Goal: Download file/media

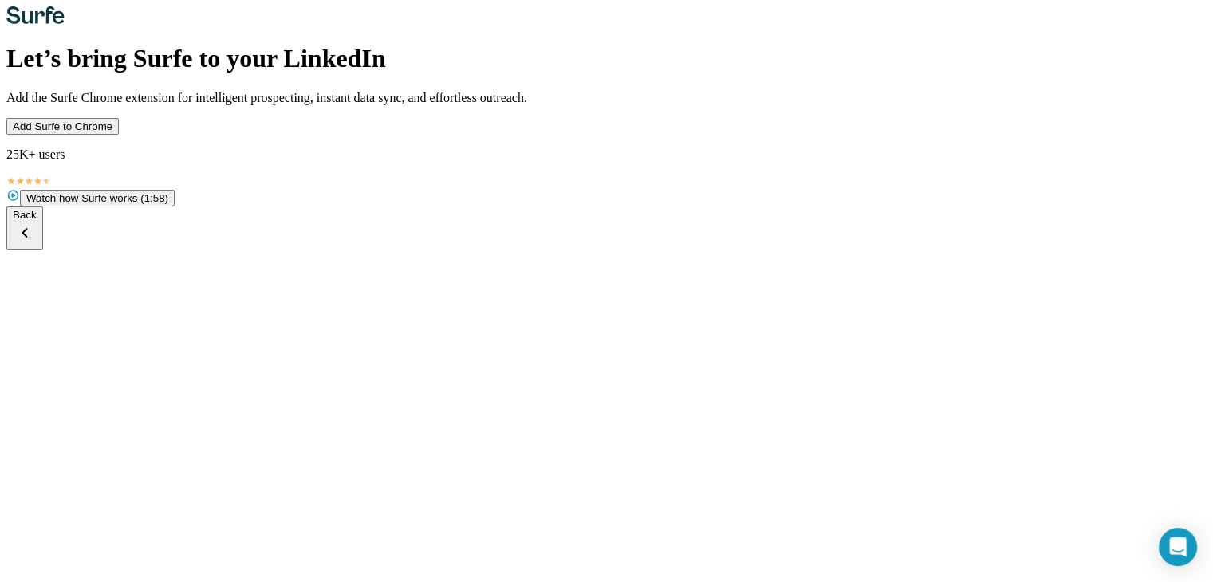
click at [119, 135] on button "Add Surfe to Chrome" at bounding box center [62, 126] width 112 height 17
click at [112, 132] on span "Add Surfe to Chrome" at bounding box center [63, 126] width 100 height 12
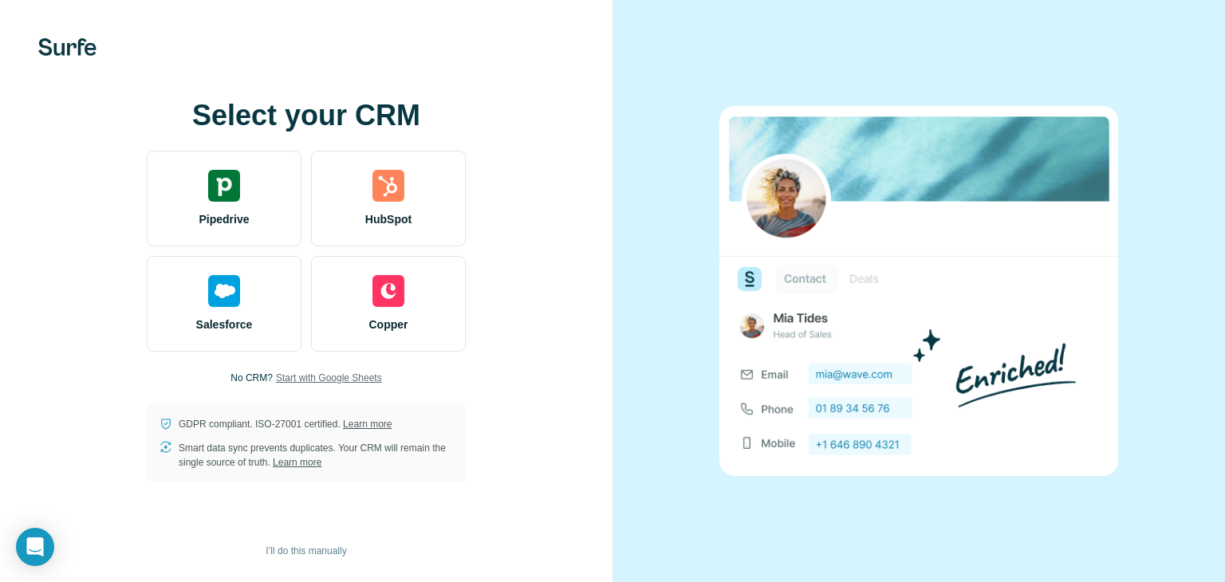
click at [352, 377] on span "Start with Google Sheets" at bounding box center [329, 378] width 106 height 14
